Goal: Check status: Check status

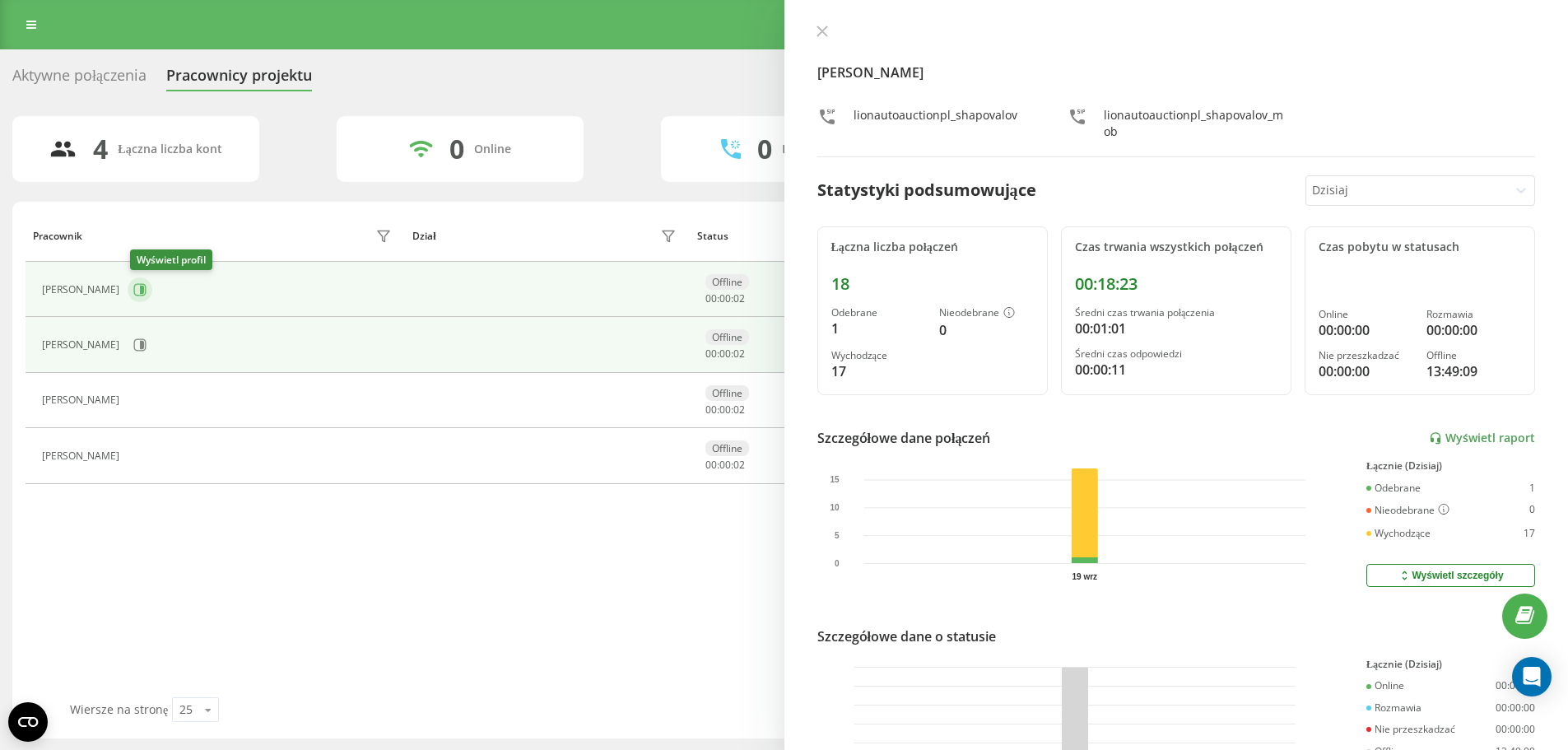
click at [140, 292] on icon at bounding box center [140, 290] width 13 height 13
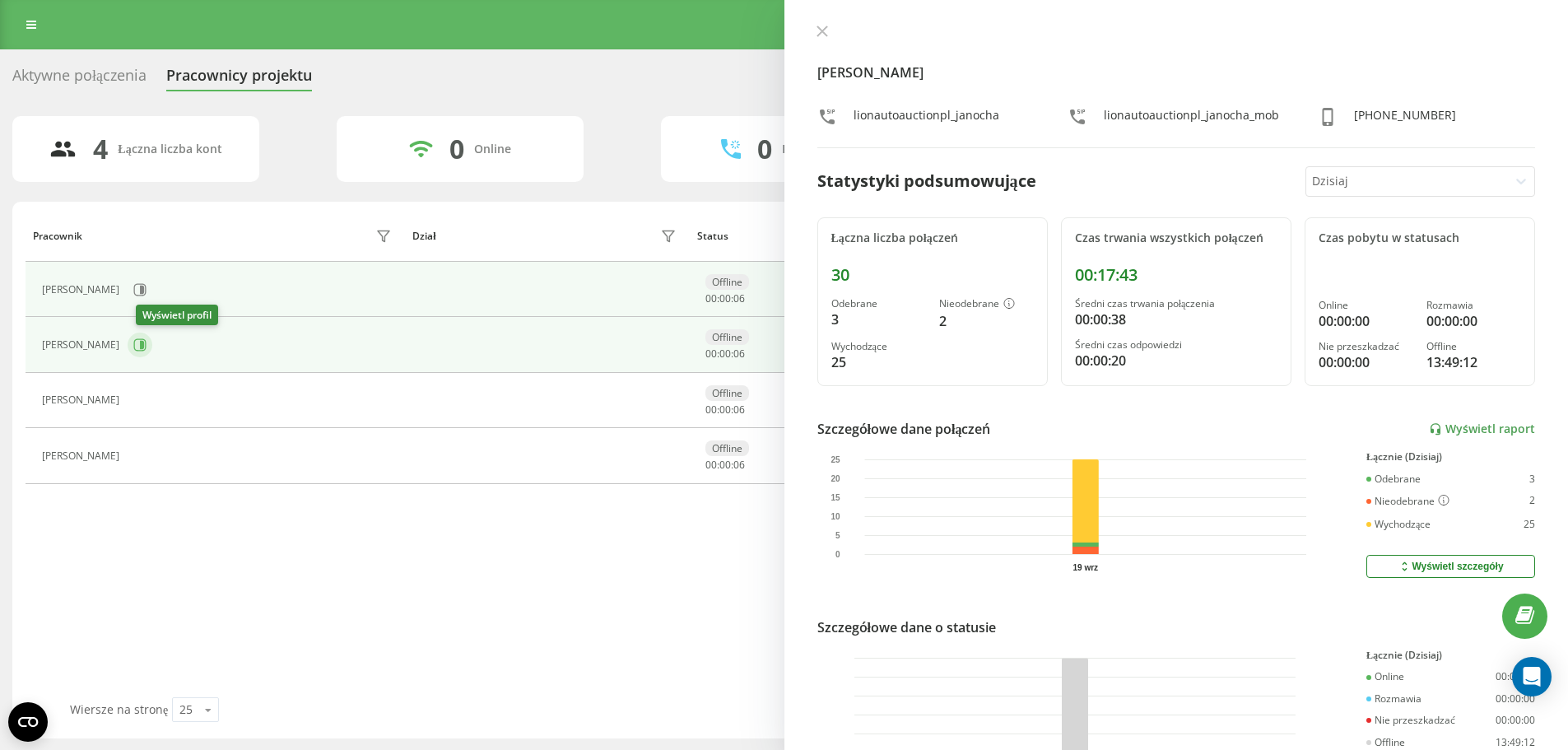
click at [144, 341] on icon at bounding box center [140, 345] width 13 height 13
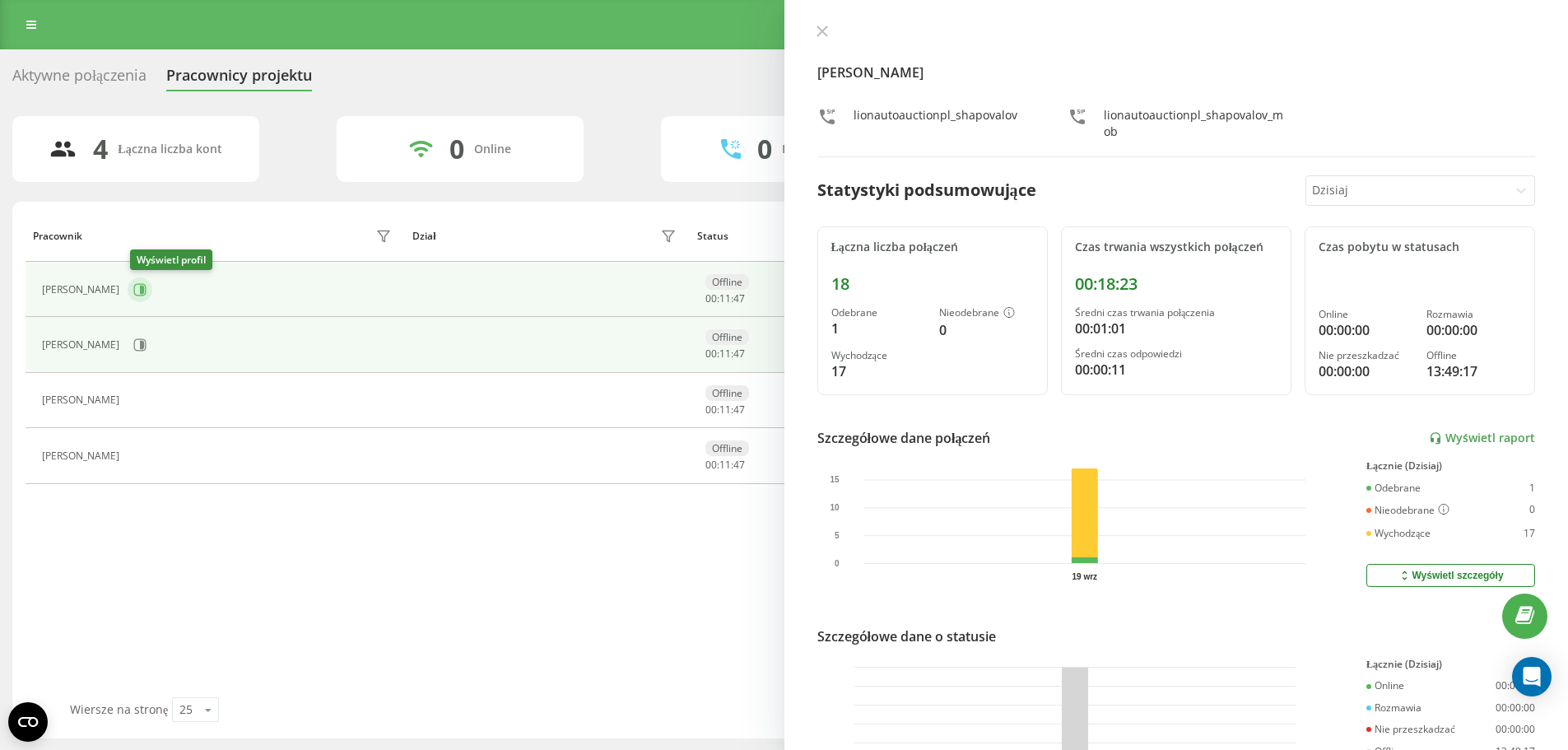
click at [147, 289] on icon at bounding box center [140, 290] width 13 height 13
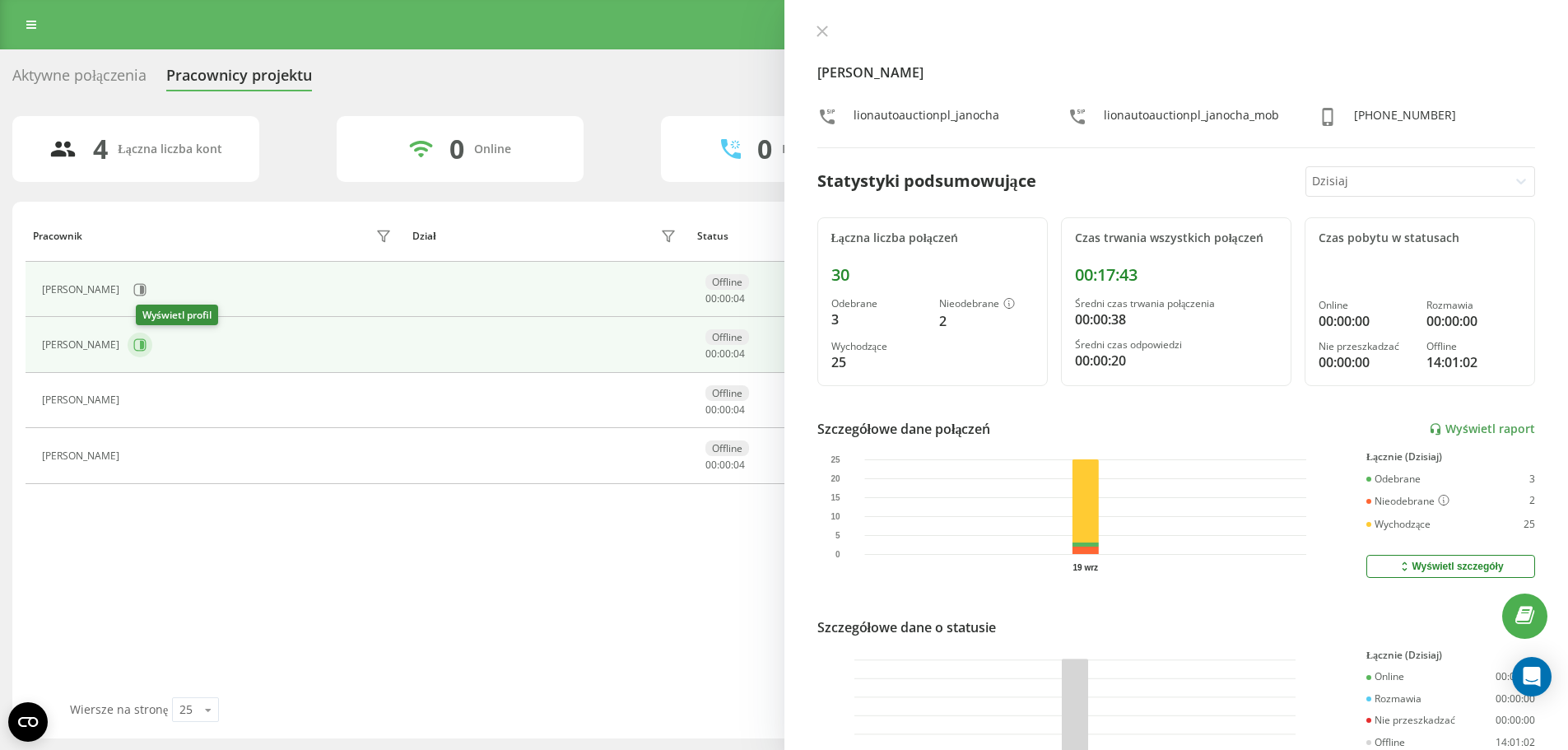
click at [147, 345] on icon at bounding box center [140, 345] width 13 height 13
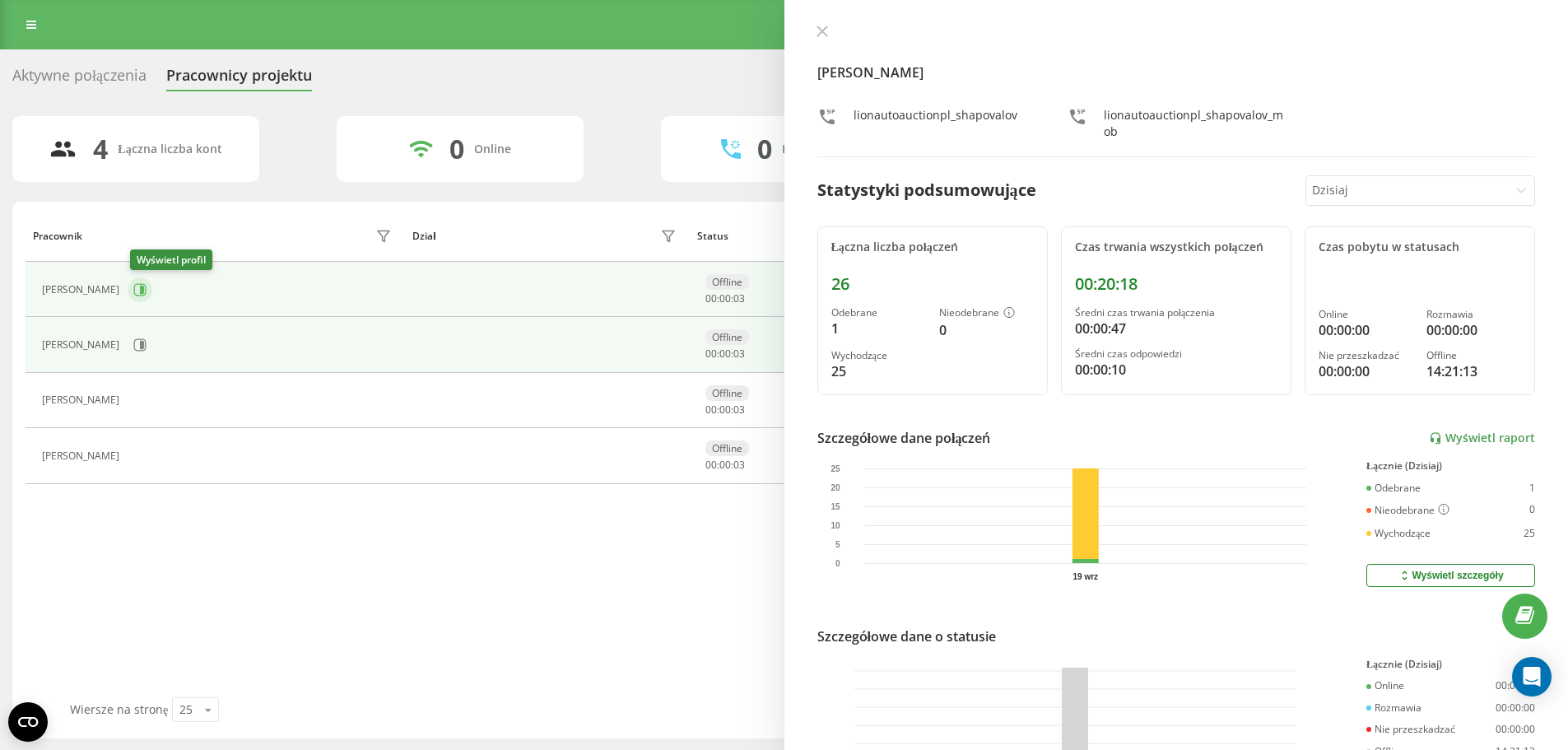
click at [144, 289] on icon at bounding box center [142, 290] width 4 height 8
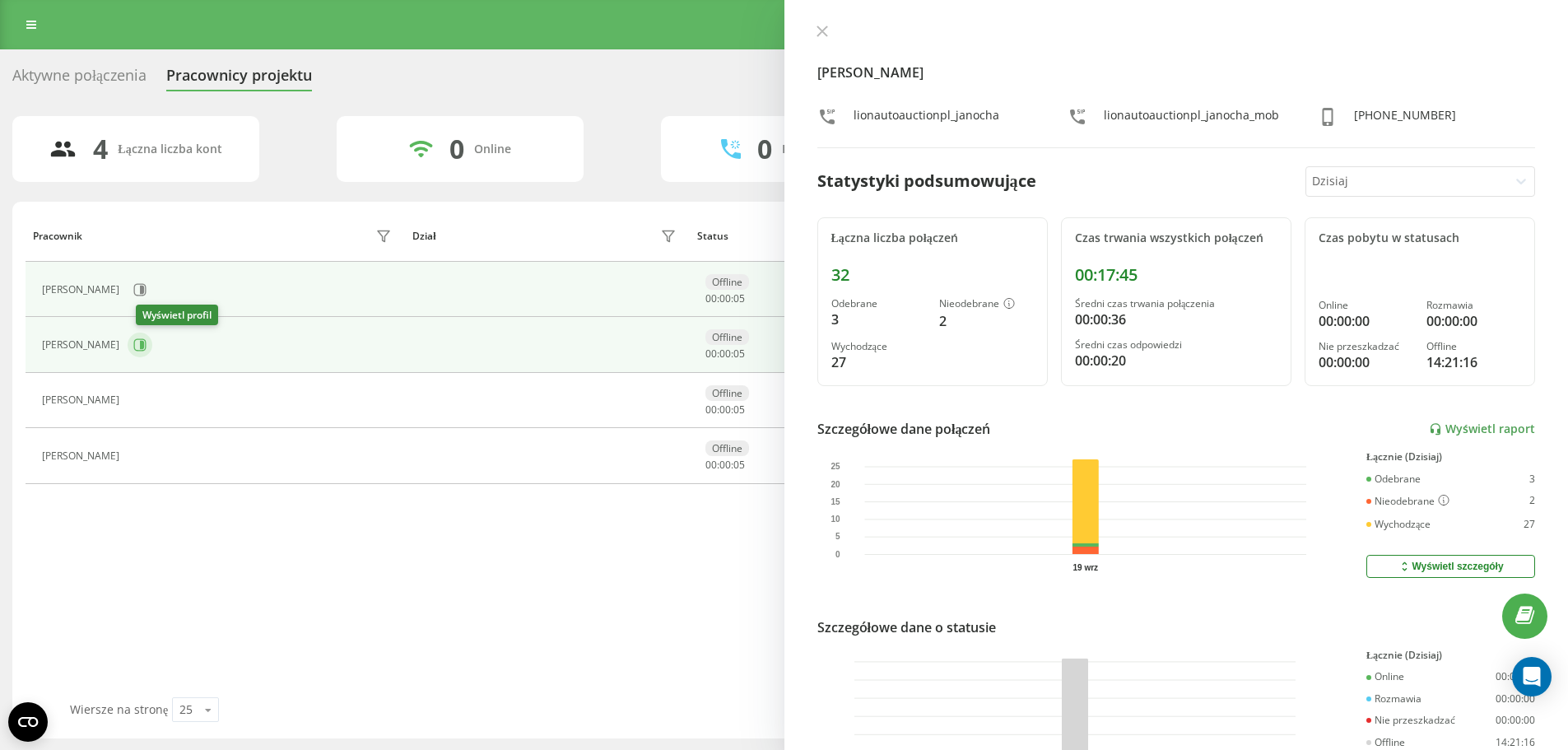
click at [143, 343] on icon at bounding box center [140, 345] width 13 height 13
